Goal: Transaction & Acquisition: Obtain resource

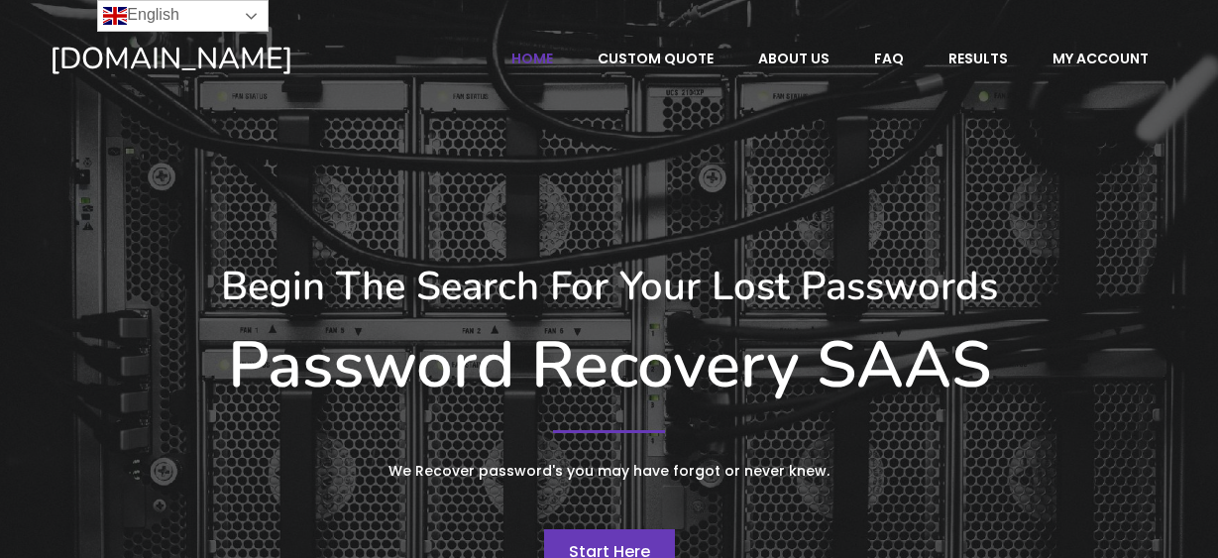
click at [255, 17] on link "English" at bounding box center [182, 16] width 171 height 32
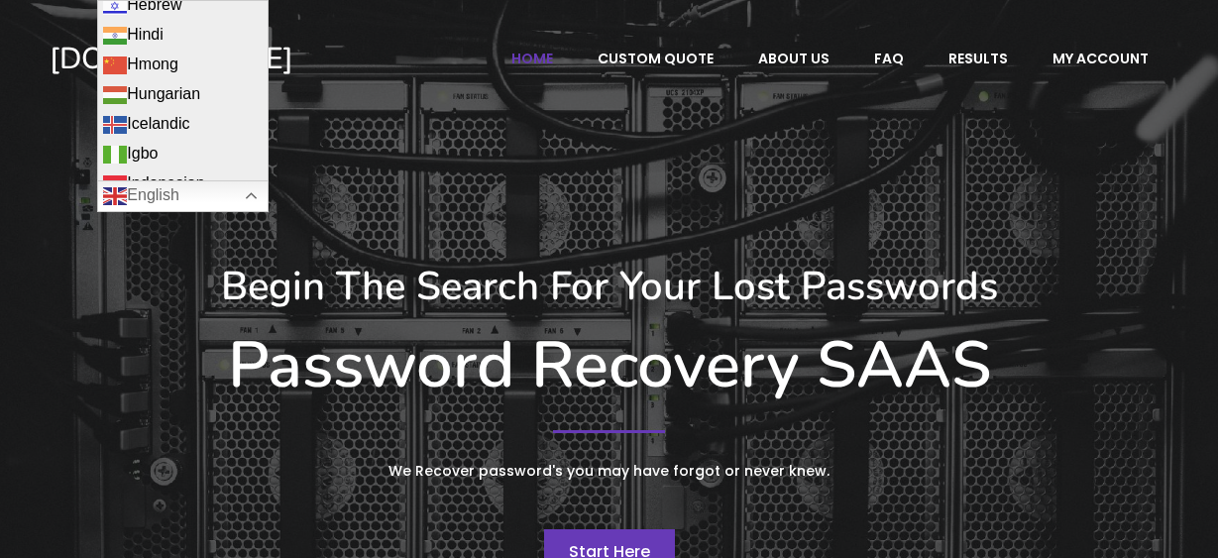
scroll to position [1213, 0]
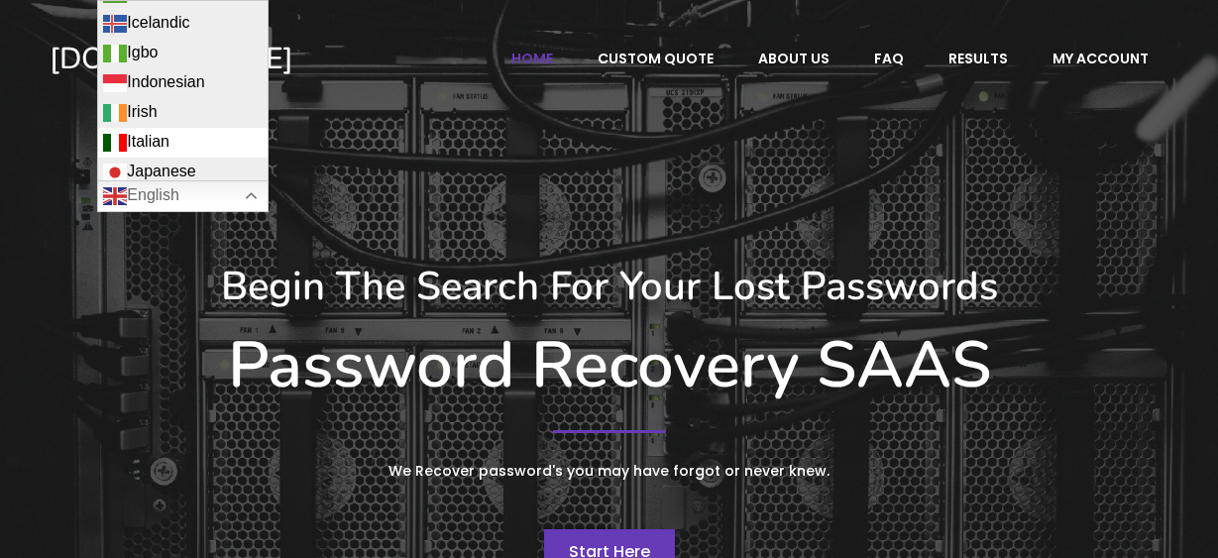
click at [163, 128] on link "Italian" at bounding box center [182, 143] width 169 height 30
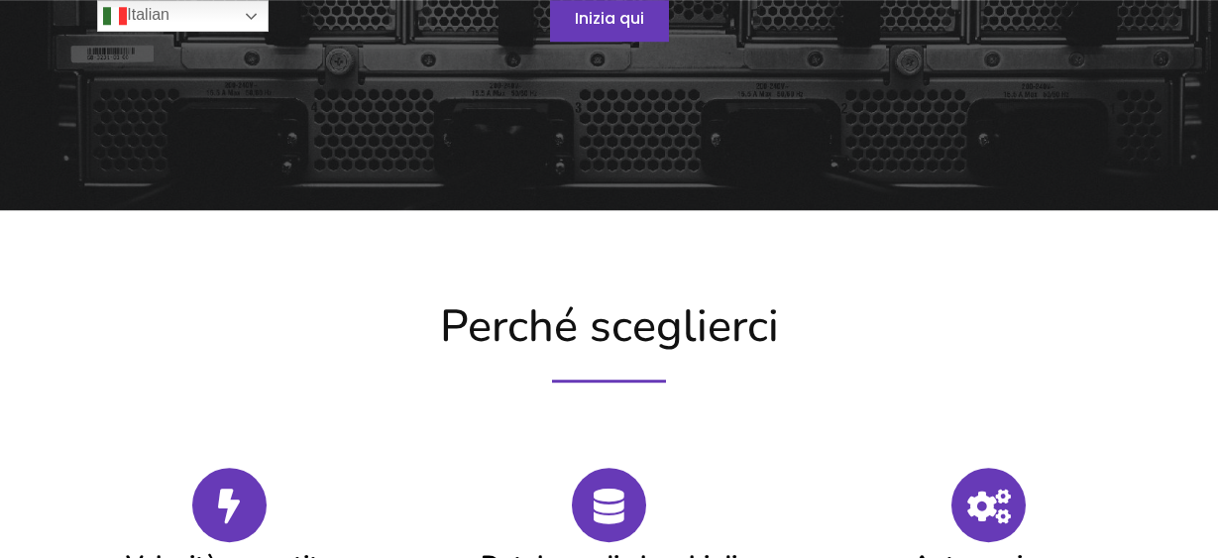
scroll to position [404, 0]
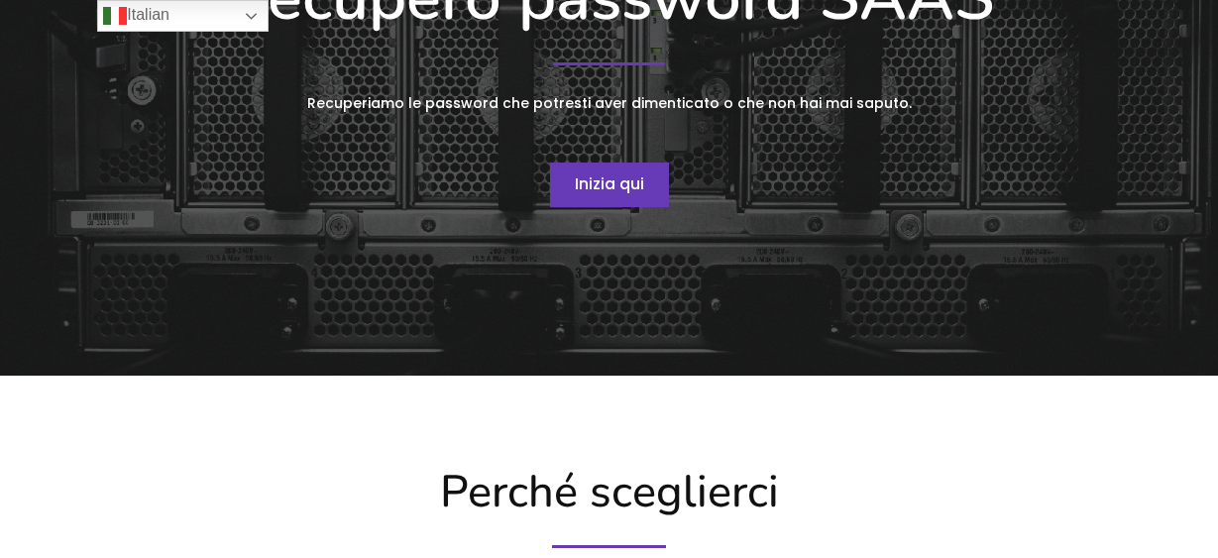
click at [601, 196] on link "Inizia qui" at bounding box center [609, 186] width 119 height 46
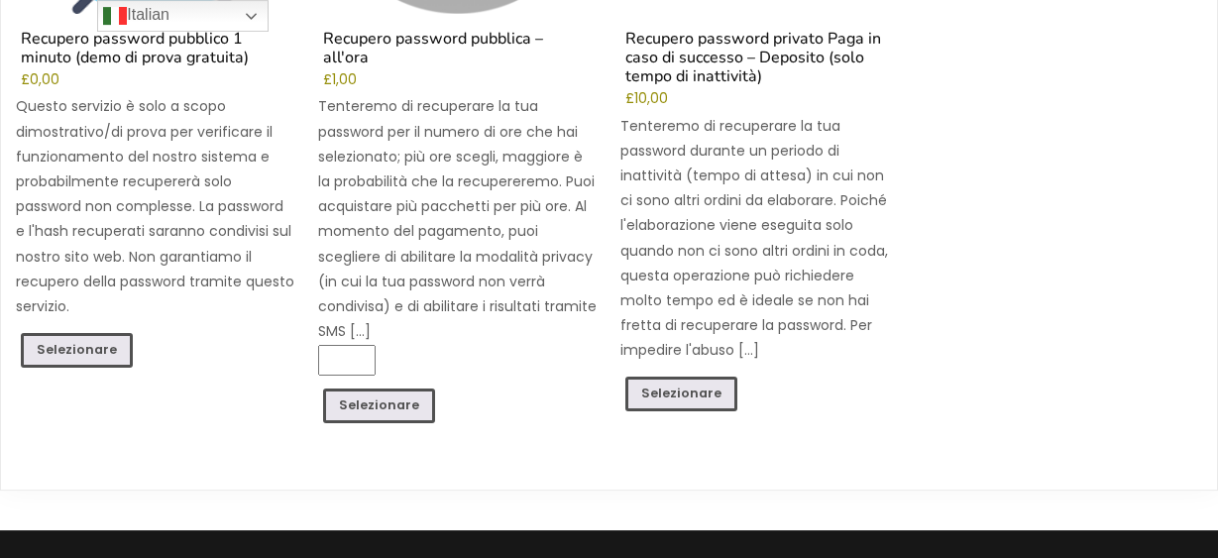
scroll to position [606, 0]
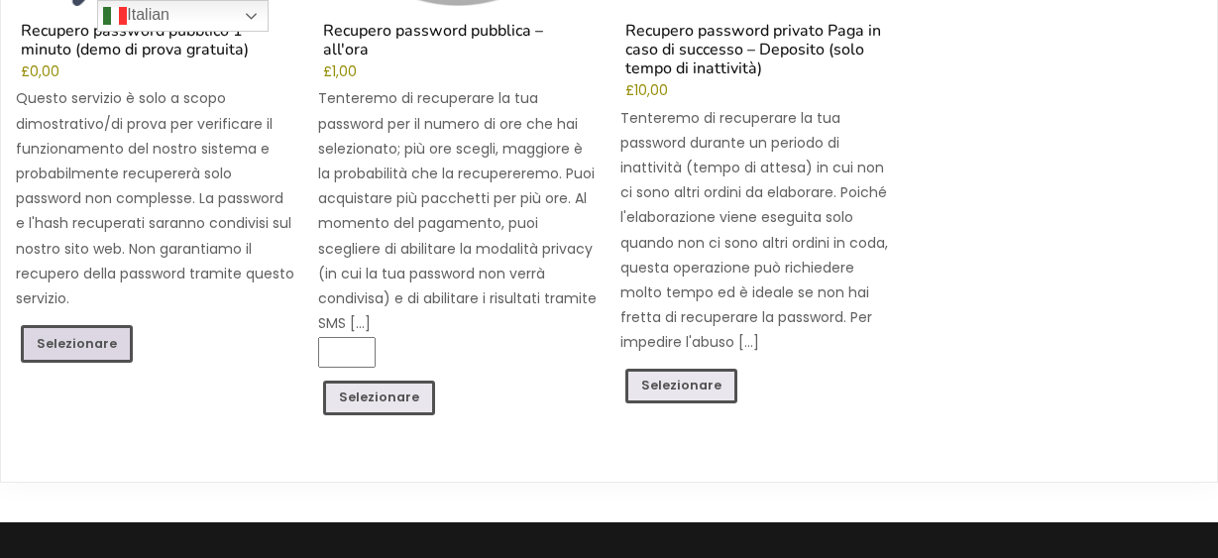
click at [76, 335] on link "Selezionare" at bounding box center [77, 344] width 112 height 38
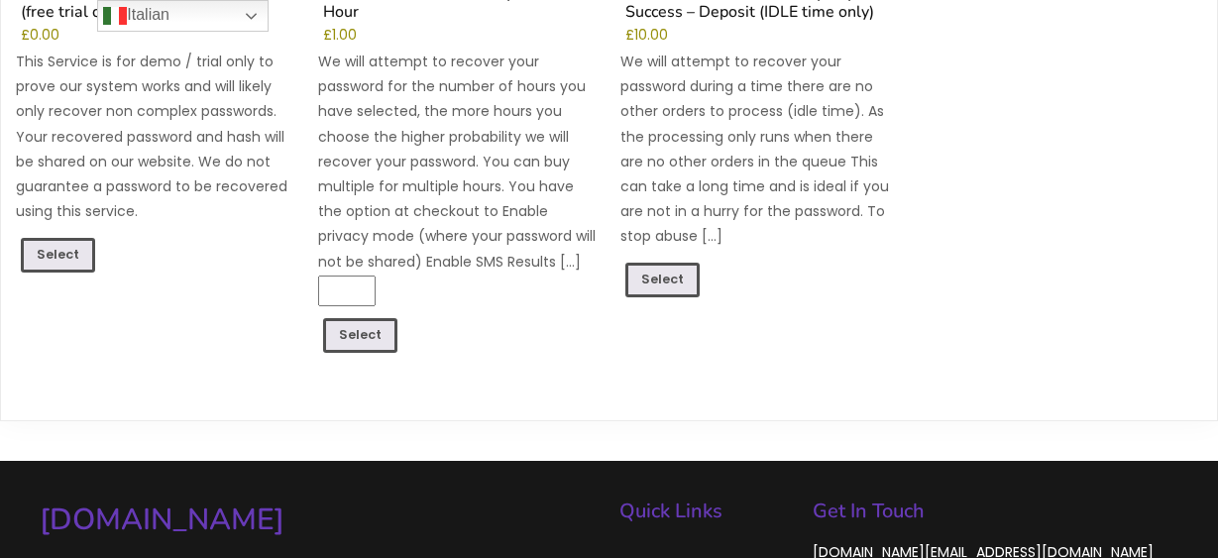
scroll to position [569, 0]
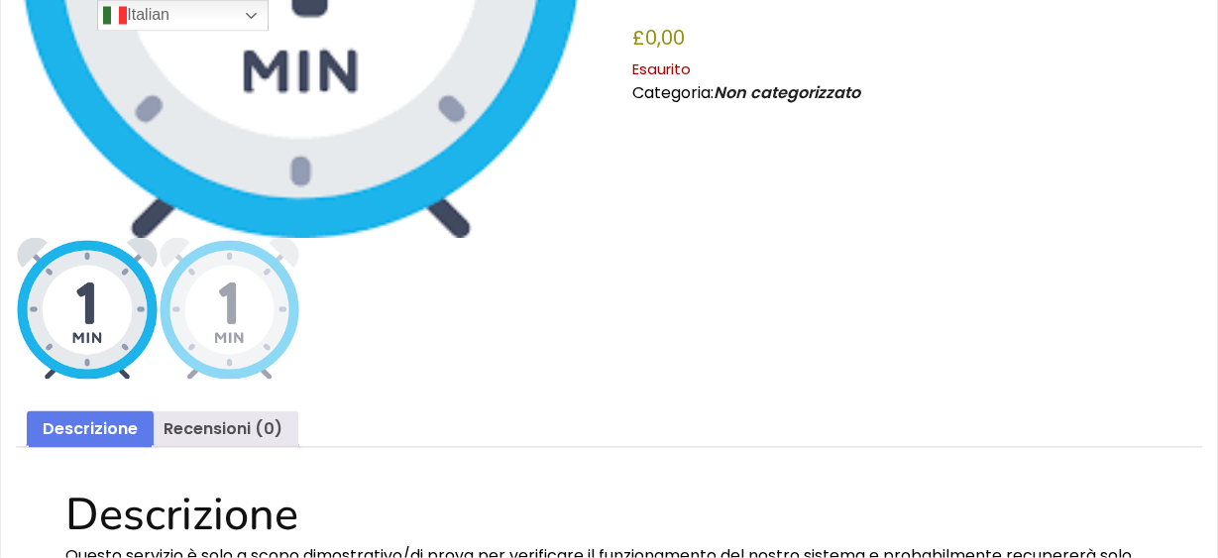
scroll to position [403, 0]
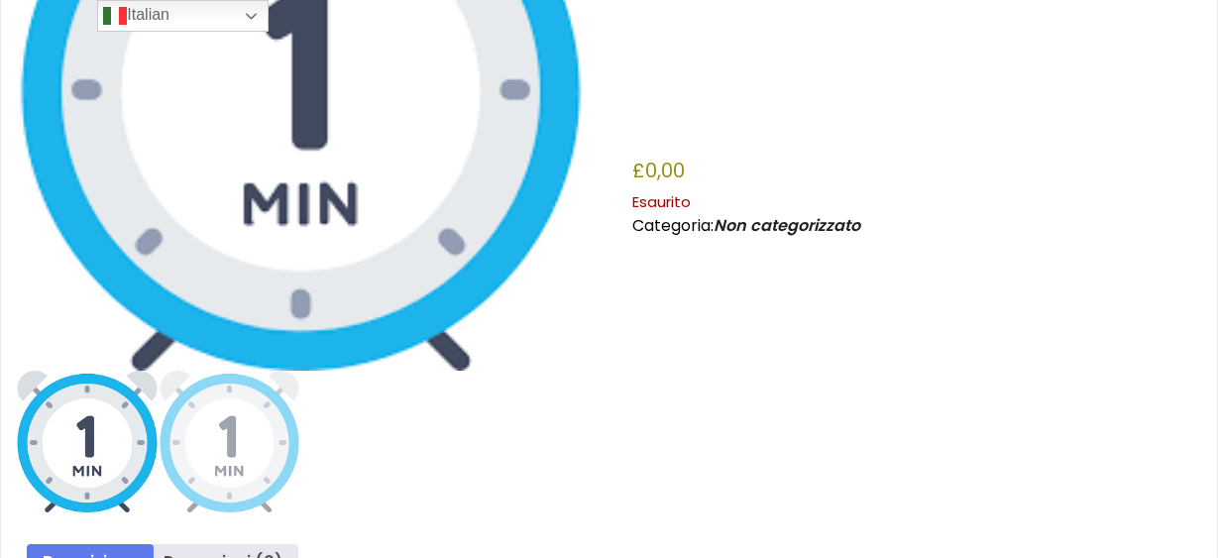
click at [324, 176] on img at bounding box center [301, 86] width 570 height 570
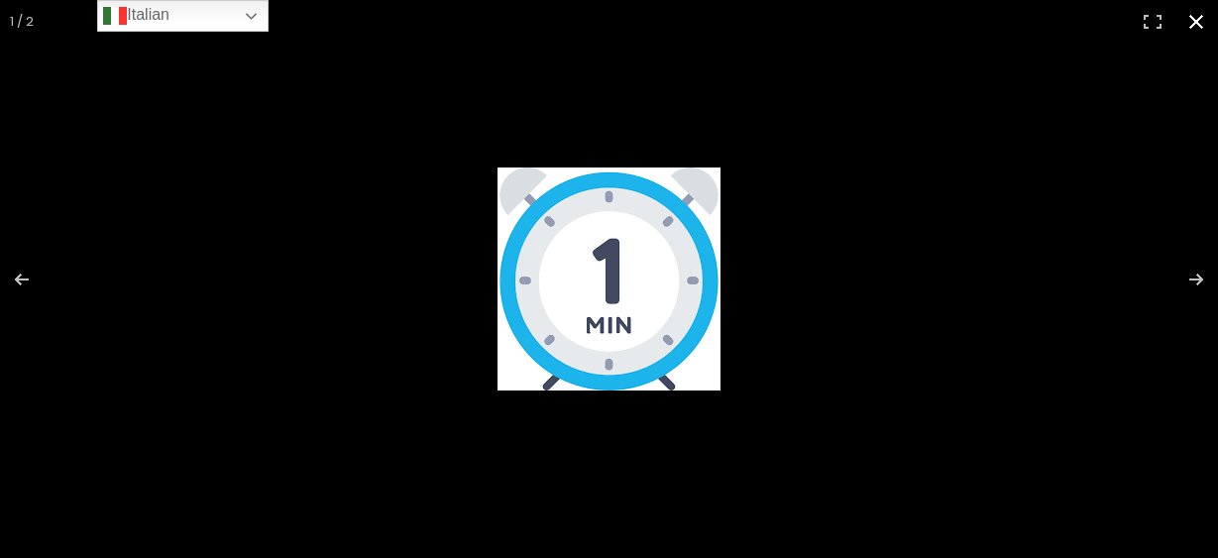
click at [1195, 18] on button "Chiudi (Esc)" at bounding box center [1196, 22] width 44 height 44
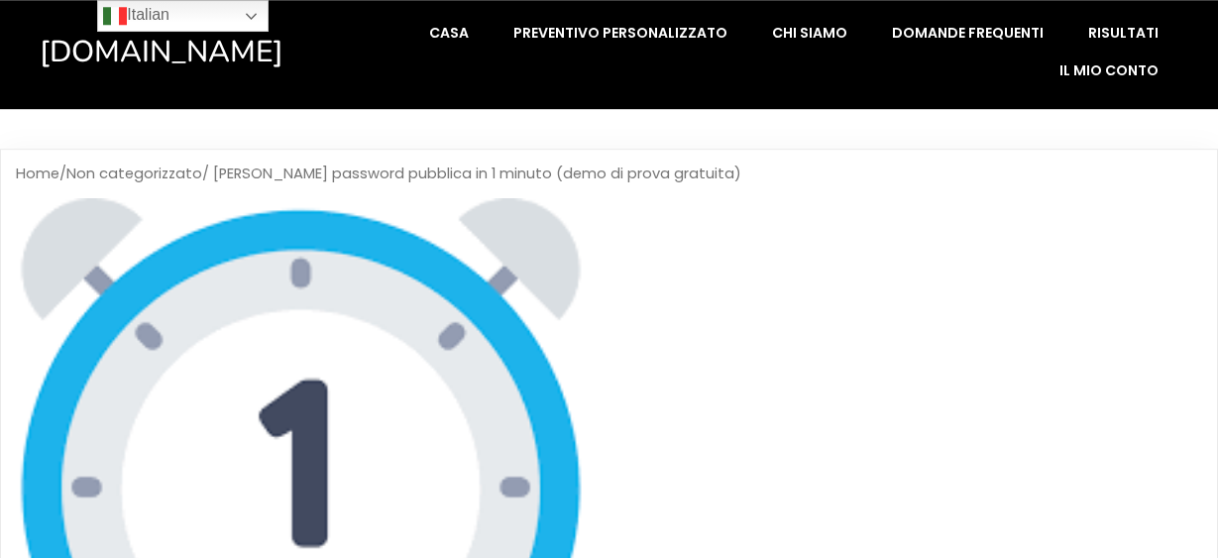
scroll to position [0, 0]
